Goal: Task Accomplishment & Management: Manage account settings

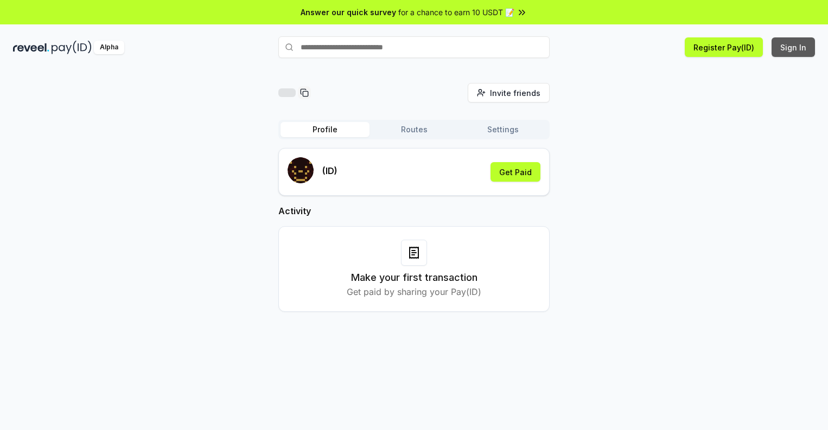
click at [793, 47] on button "Sign In" at bounding box center [792, 47] width 43 height 20
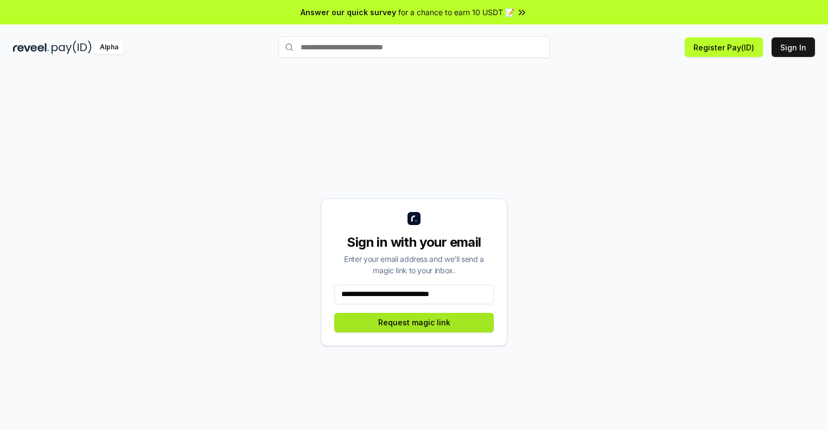
type input "**********"
click at [414, 322] on button "Request magic link" at bounding box center [413, 323] width 159 height 20
